Goal: Task Accomplishment & Management: Use online tool/utility

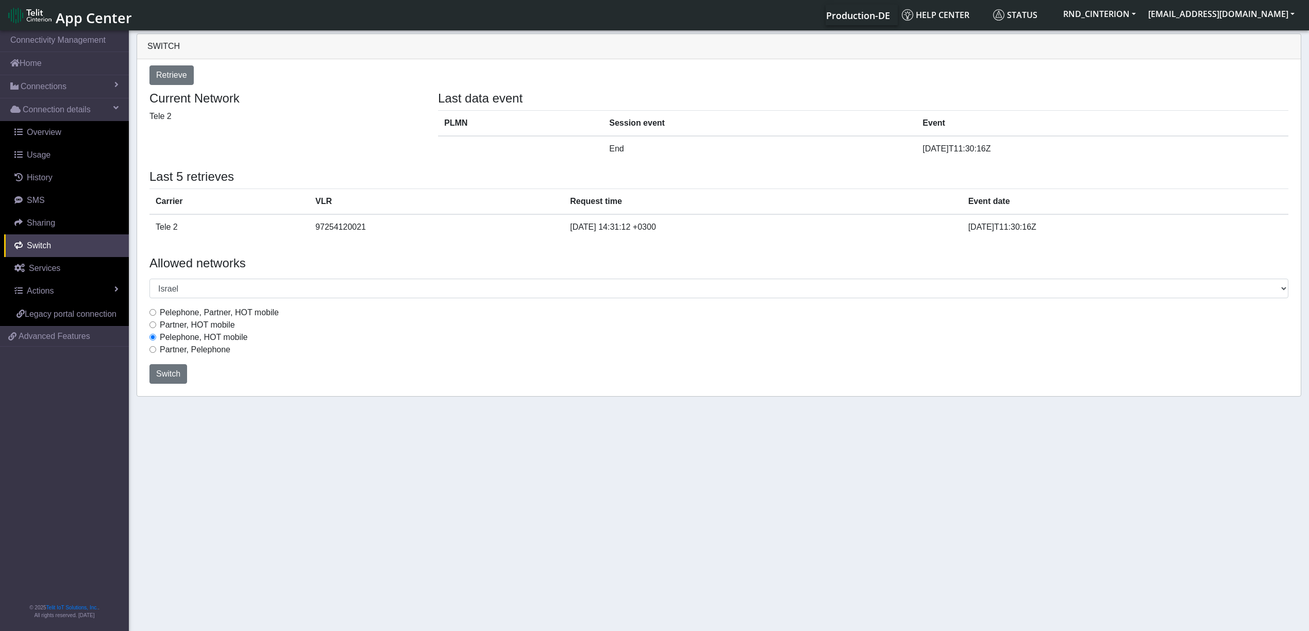
select select "Israel"
click at [155, 313] on input "Pelephone, Partner, HOT mobile" at bounding box center [152, 312] width 7 height 7
radio input "true"
click at [170, 376] on span "Switch" at bounding box center [168, 374] width 24 height 9
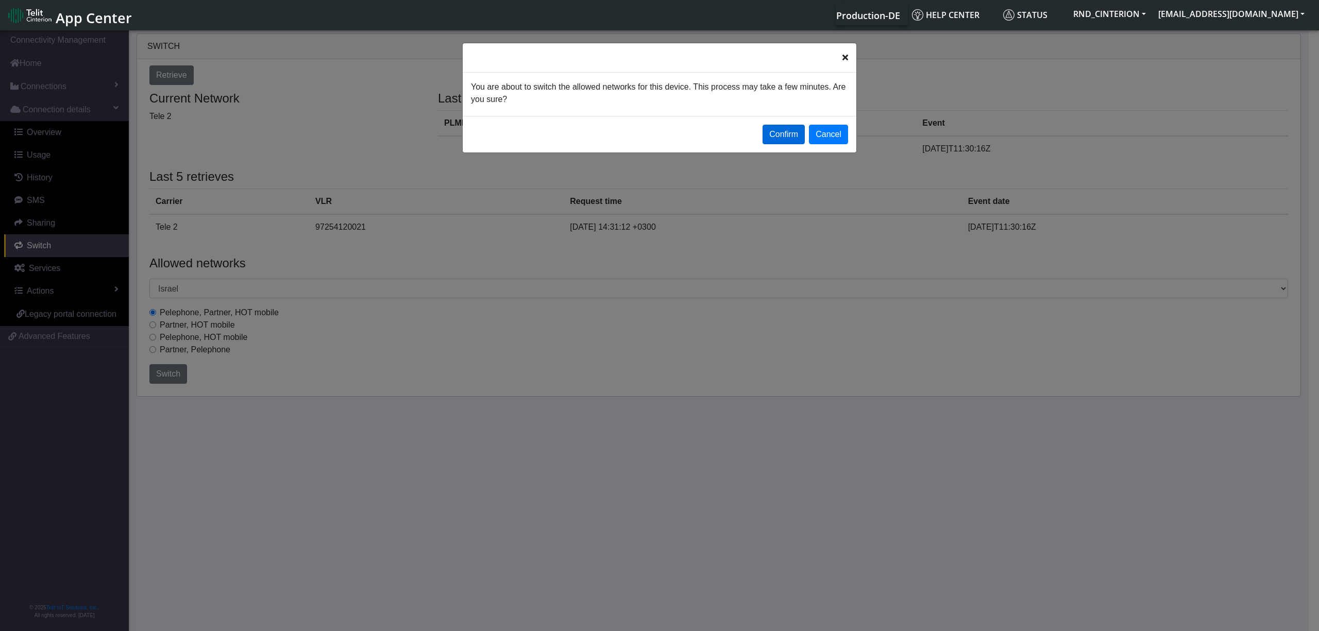
click at [794, 130] on button "Confirm" at bounding box center [784, 135] width 42 height 20
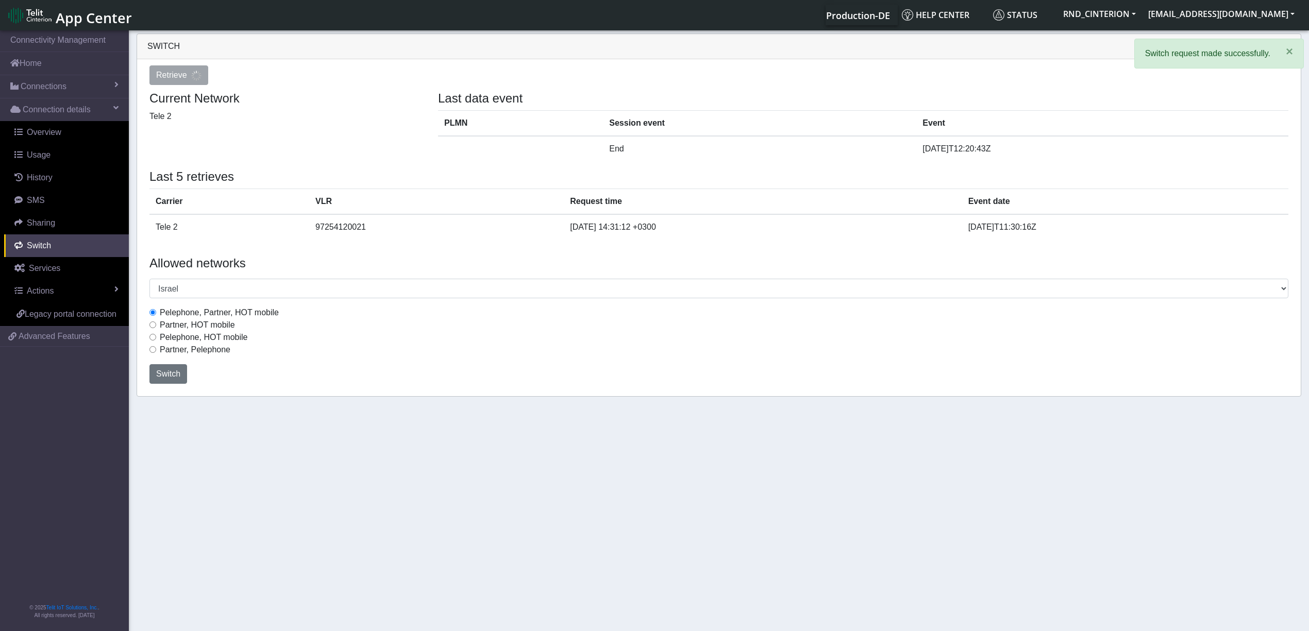
select select "Israel"
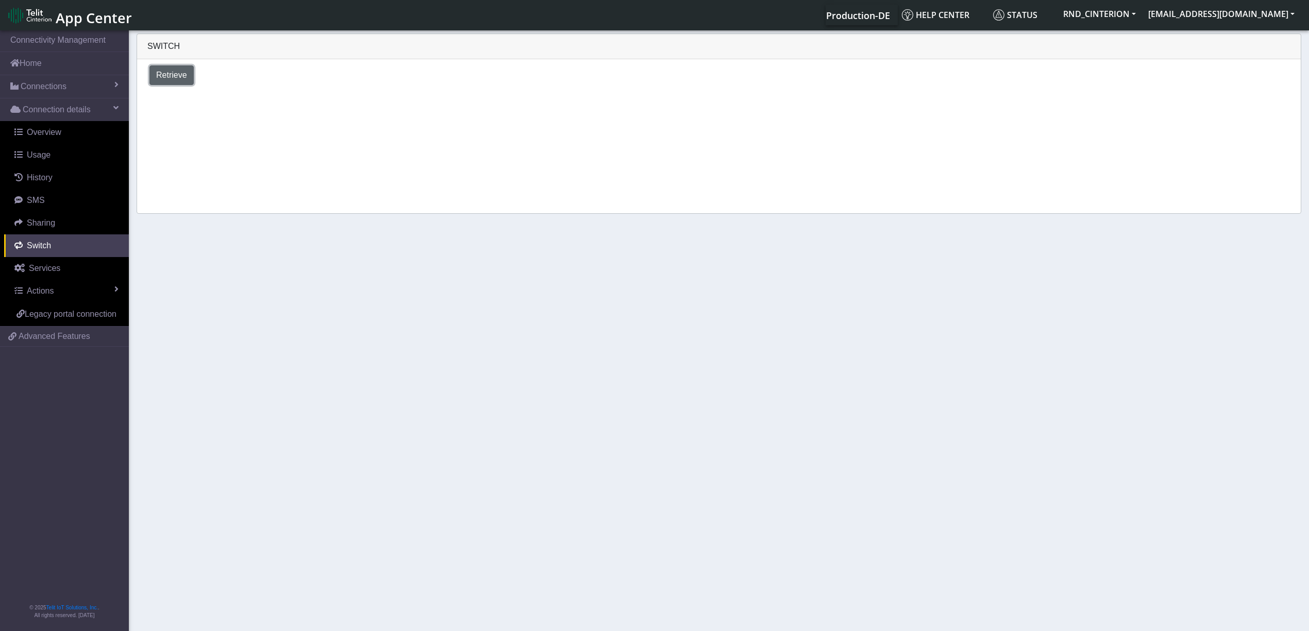
click at [182, 72] on span "Retrieve" at bounding box center [171, 75] width 31 height 9
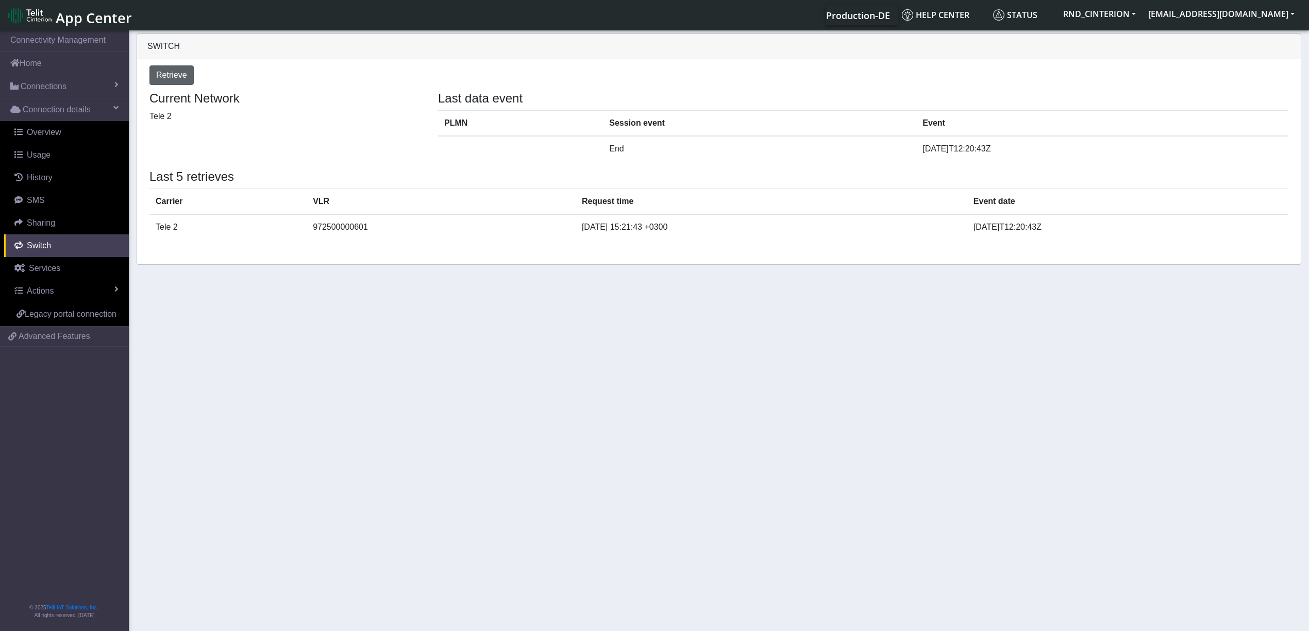
select select "Israel"
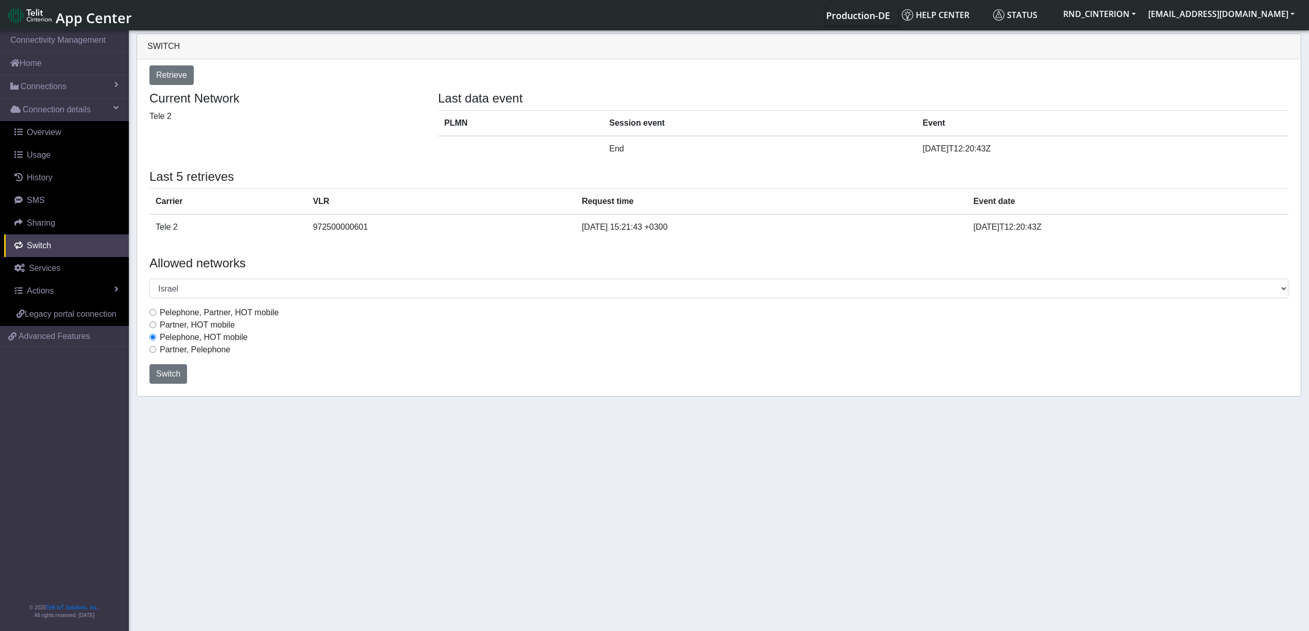
click at [153, 316] on div "Pelephone, Partner, HOT mobile" at bounding box center [718, 313] width 1139 height 12
click at [153, 316] on input "Pelephone, Partner, HOT mobile" at bounding box center [152, 312] width 7 height 7
radio input "true"
click at [168, 372] on span "Switch" at bounding box center [168, 374] width 24 height 9
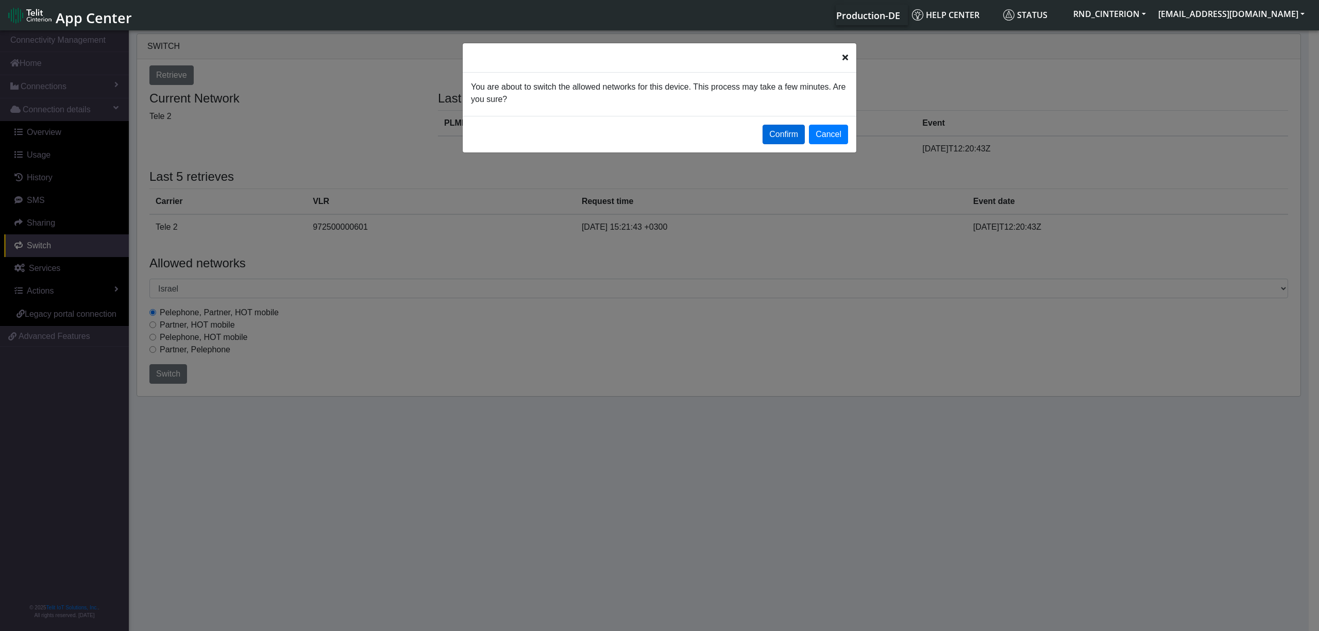
click at [796, 132] on button "Confirm" at bounding box center [784, 135] width 42 height 20
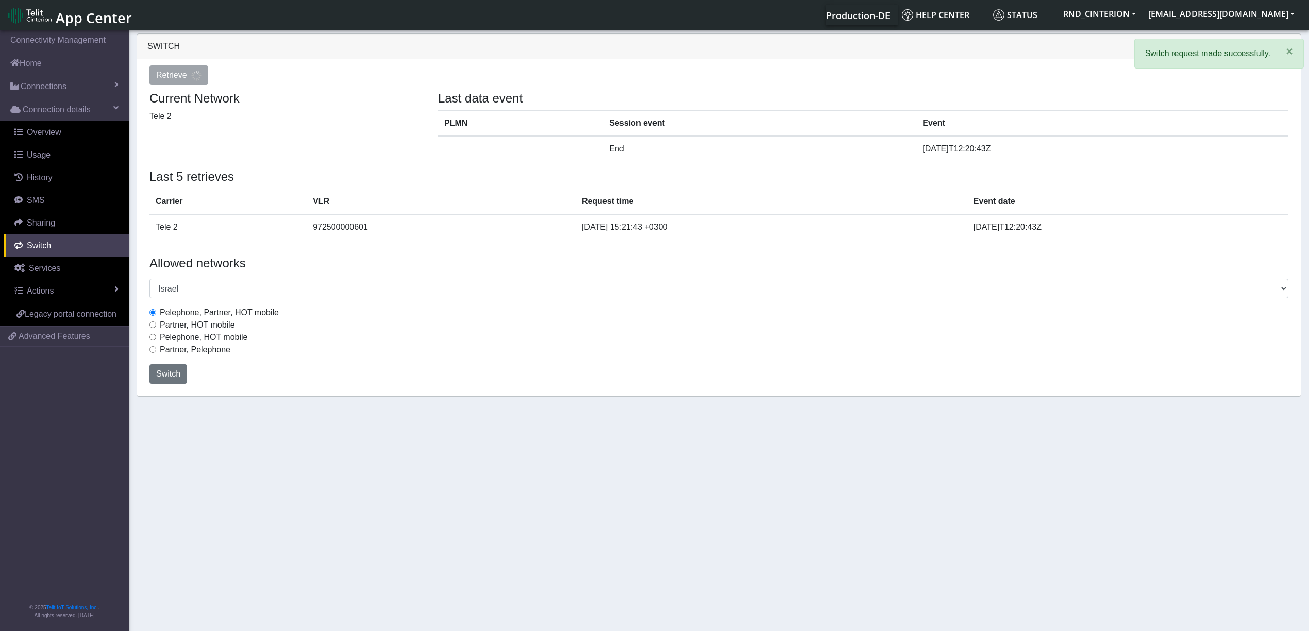
select select "Israel"
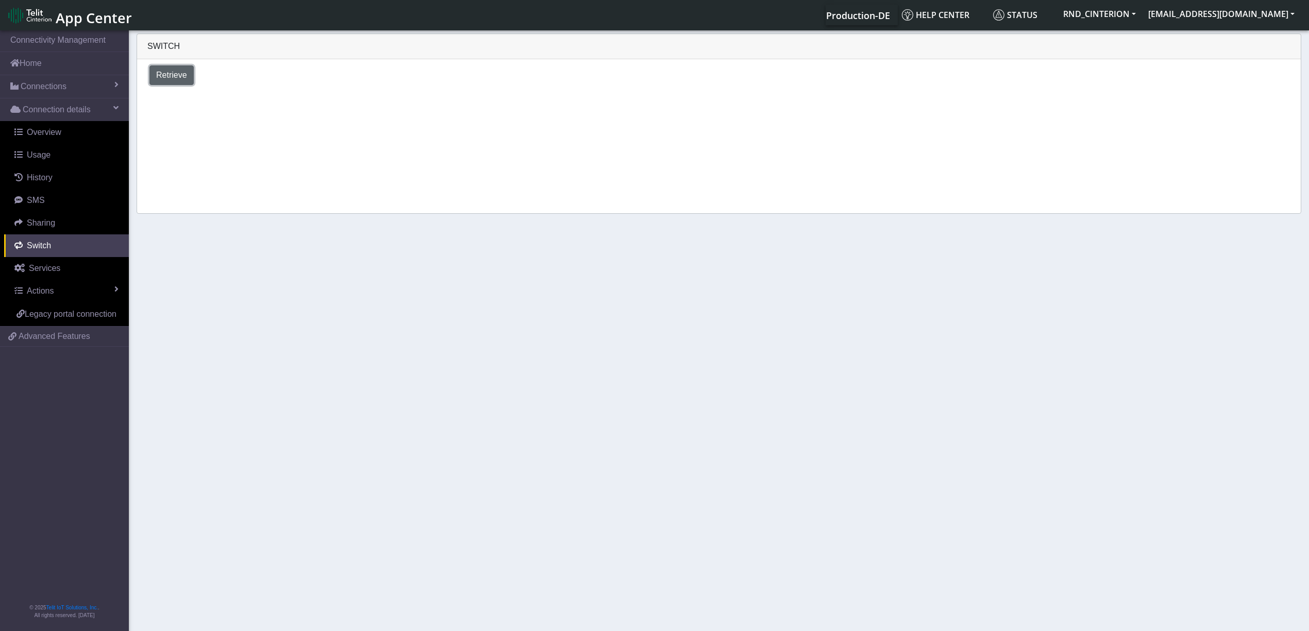
click at [182, 83] on button "Retrieve" at bounding box center [171, 75] width 44 height 20
select select "Israel"
